Goal: Task Accomplishment & Management: Use online tool/utility

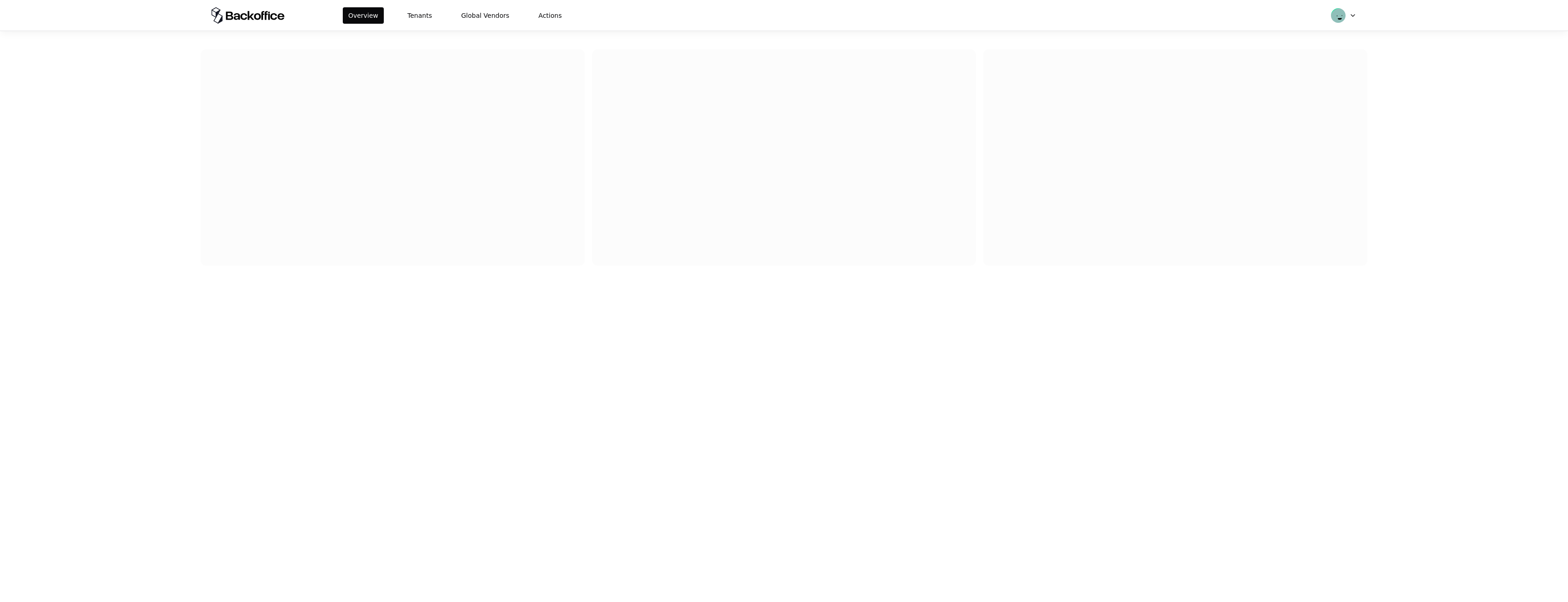
click at [422, 15] on button "Tenants" at bounding box center [420, 15] width 36 height 16
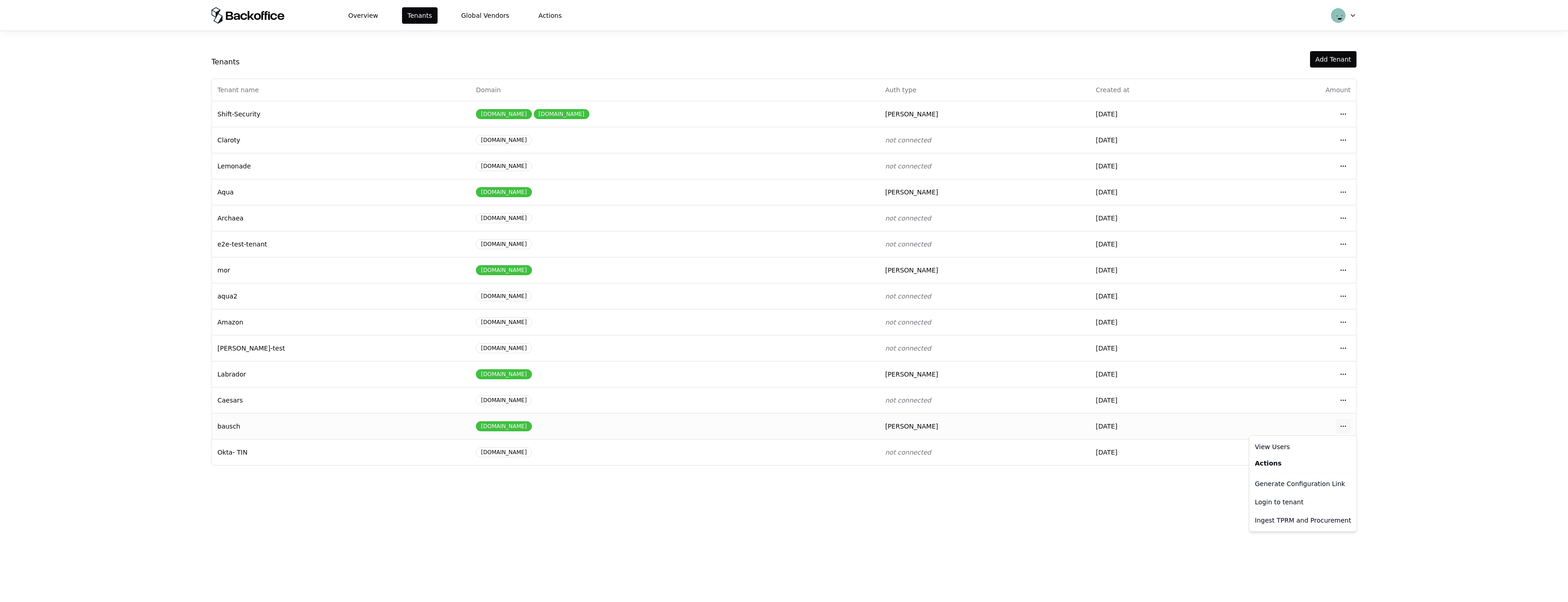
click at [1344, 424] on html "Overview Tenants Global Vendors Actions Tenants Add Tenant Tenant name Domain A…" at bounding box center [784, 301] width 1568 height 602
click at [1291, 502] on div "Login to tenant" at bounding box center [1303, 502] width 103 height 18
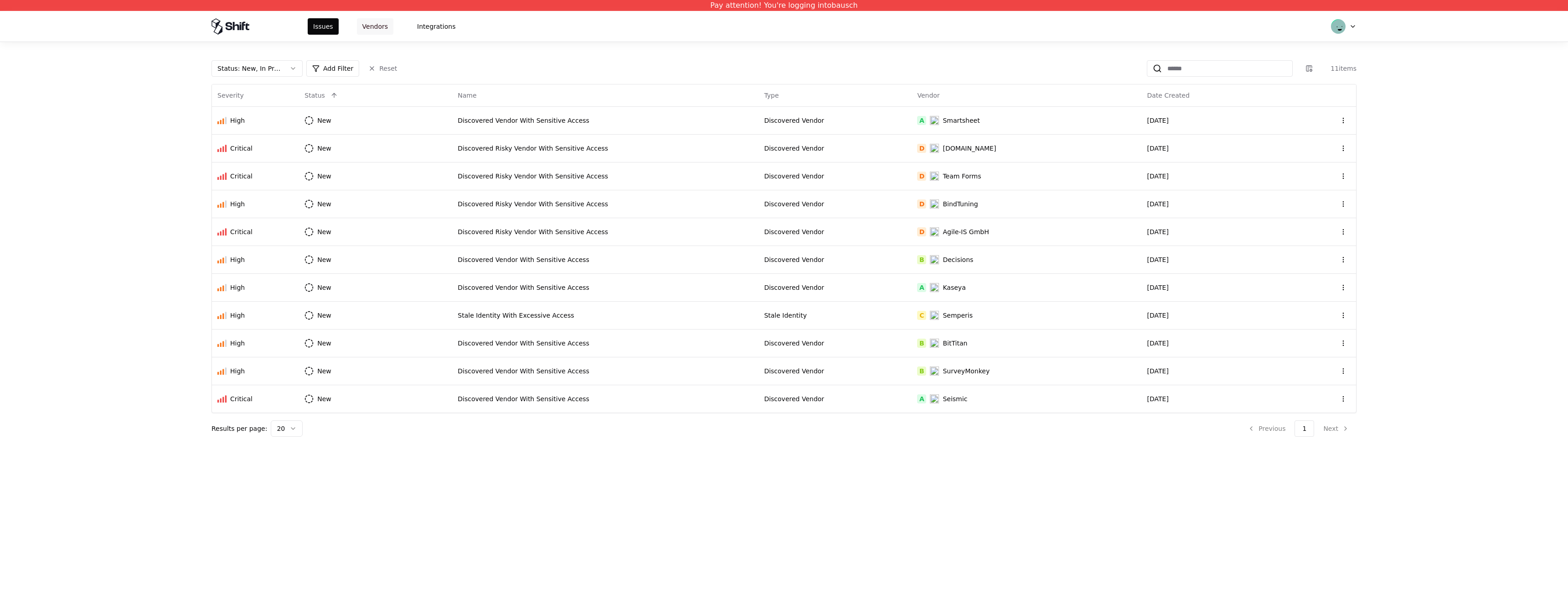
click at [371, 32] on button "Vendors" at bounding box center [375, 26] width 36 height 16
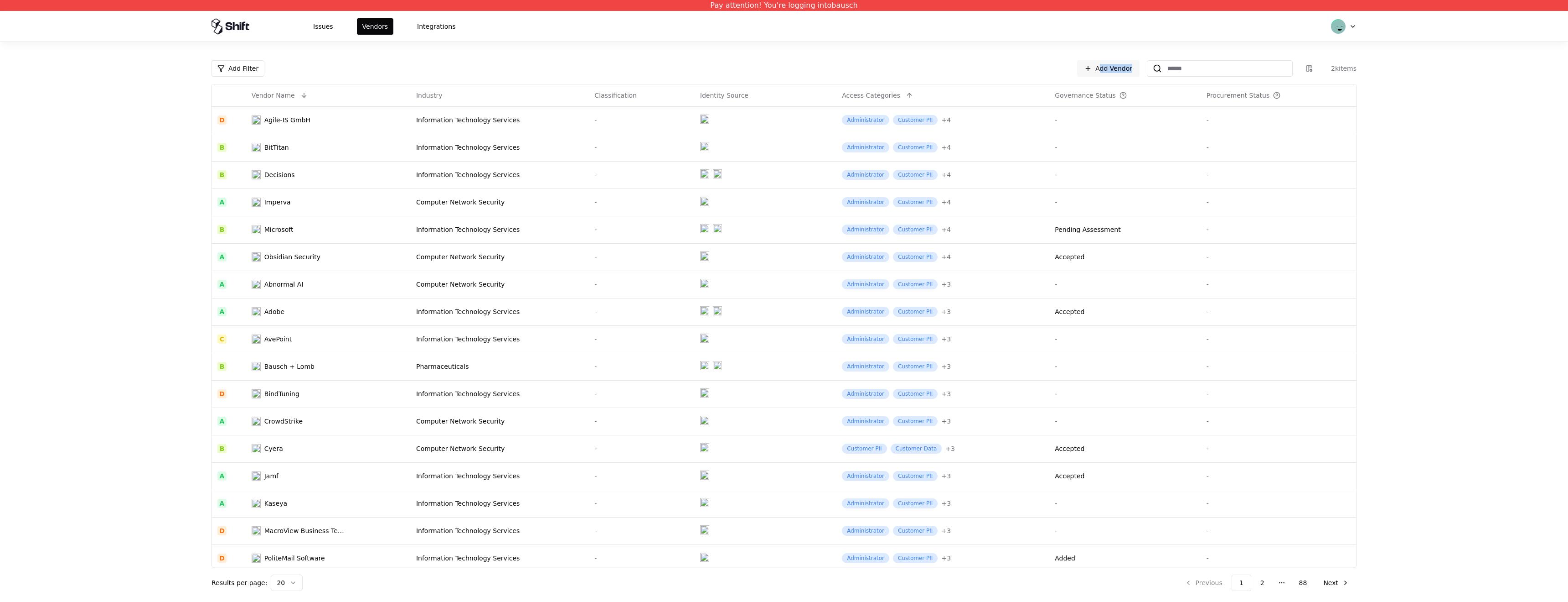
drag, startPoint x: 1036, startPoint y: 64, endPoint x: 1147, endPoint y: 64, distance: 111.0
click at [1147, 64] on div "Add Filter Add Vendor 2k items" at bounding box center [784, 68] width 1145 height 16
copy link "Add Vendor"
click at [1070, 70] on div "Add Filter Add Vendor 2k items" at bounding box center [784, 68] width 1145 height 16
drag, startPoint x: 1142, startPoint y: 70, endPoint x: 1134, endPoint y: 74, distance: 8.9
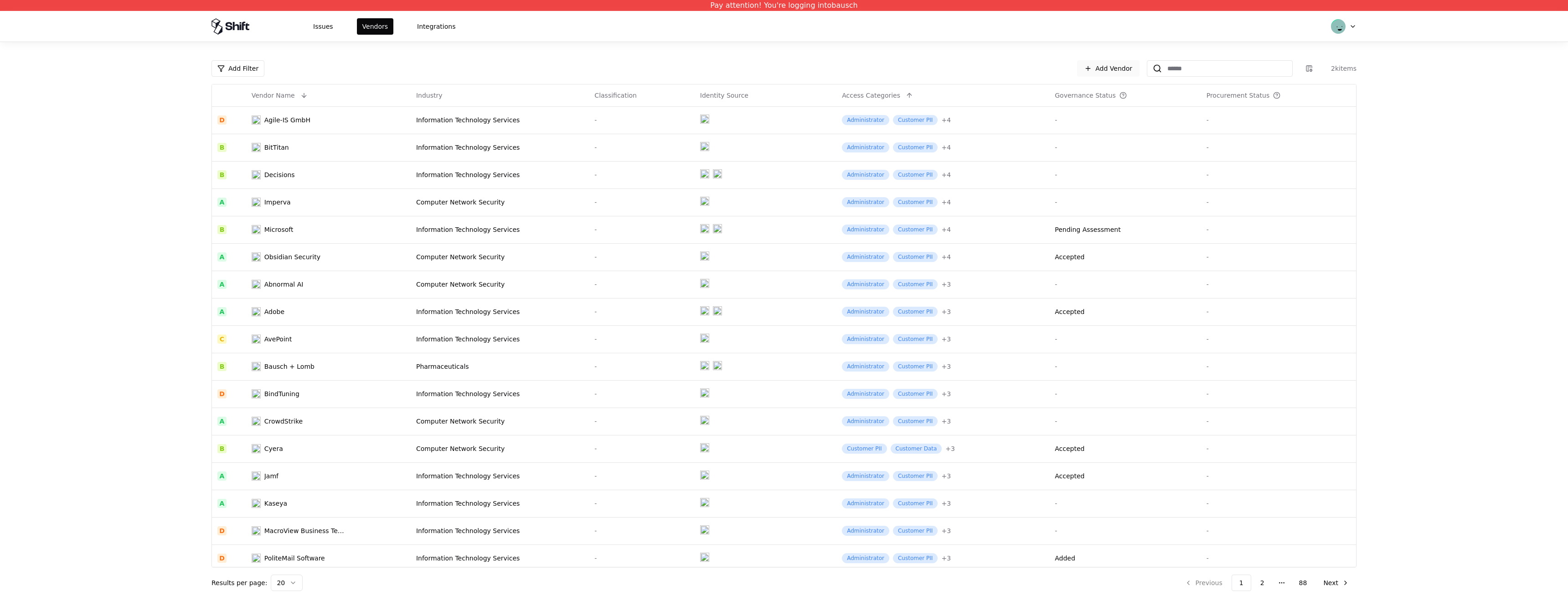
click at [1134, 74] on div "Add Vendor 2k items" at bounding box center [1217, 68] width 279 height 16
copy link "Add Vendor"
click at [1200, 73] on input at bounding box center [1227, 68] width 131 height 16
